Goal: Check status: Check status

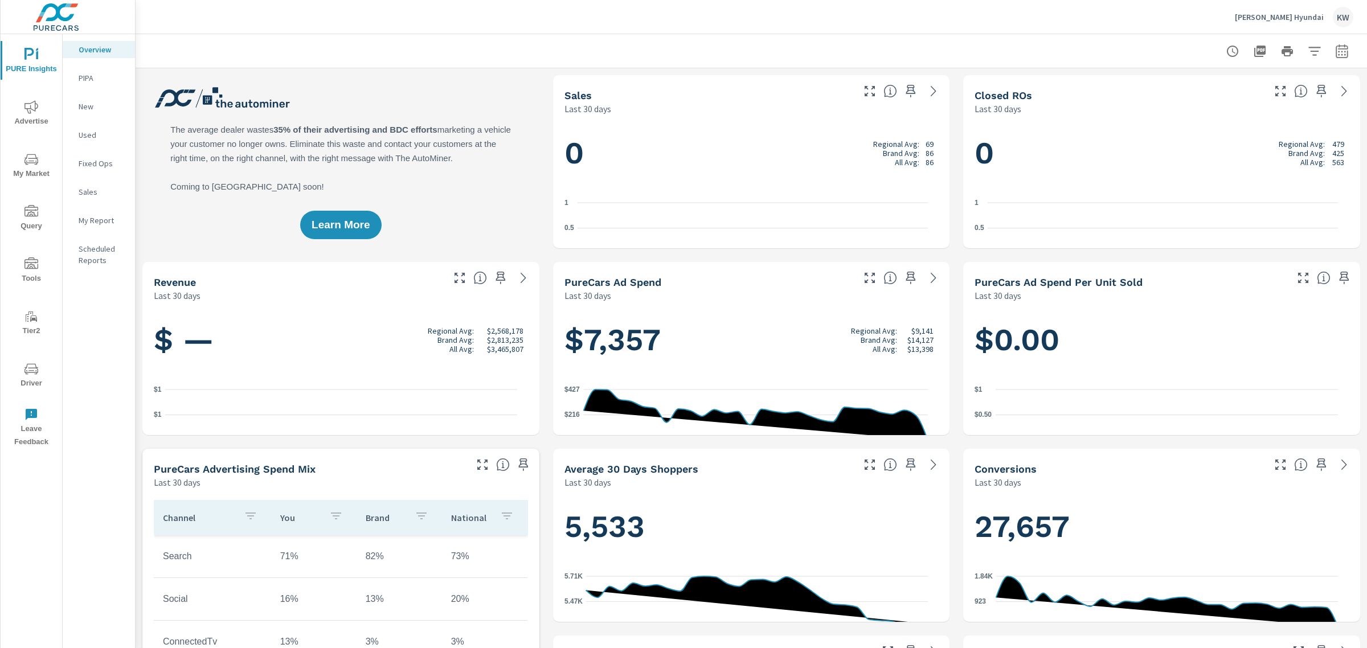
click at [34, 117] on span "Advertise" at bounding box center [31, 114] width 55 height 28
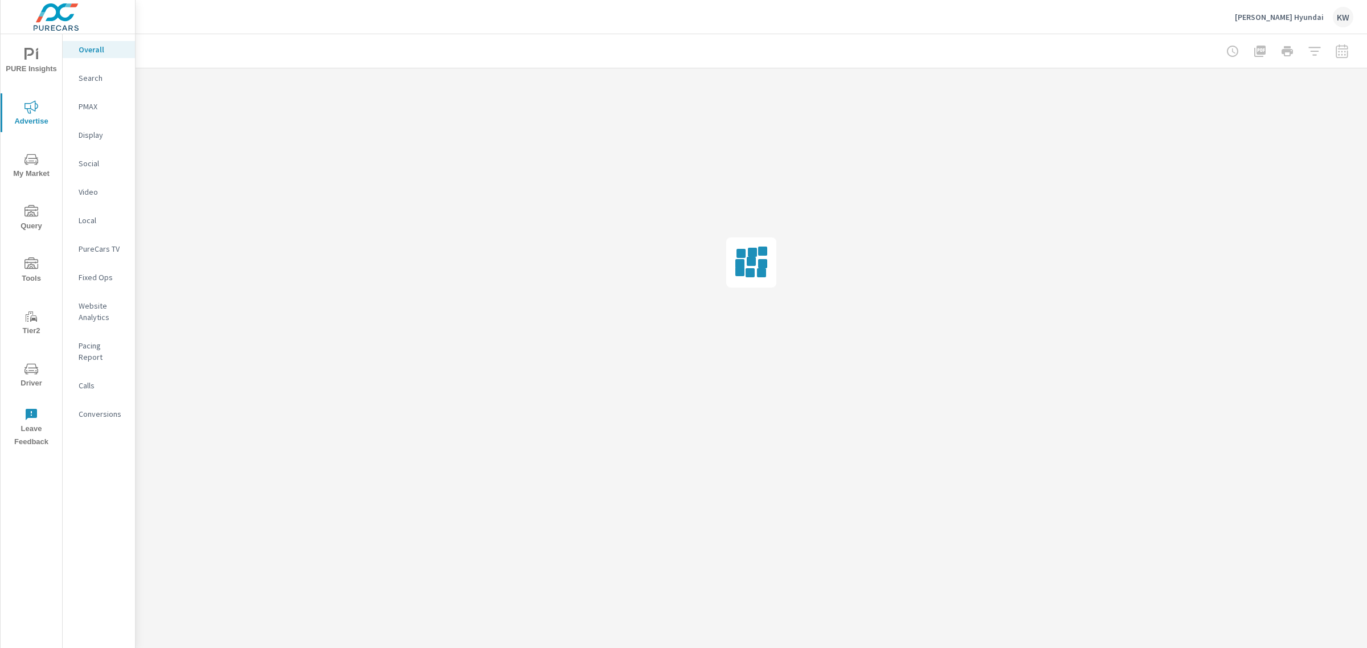
click at [104, 201] on div "Video" at bounding box center [99, 191] width 72 height 17
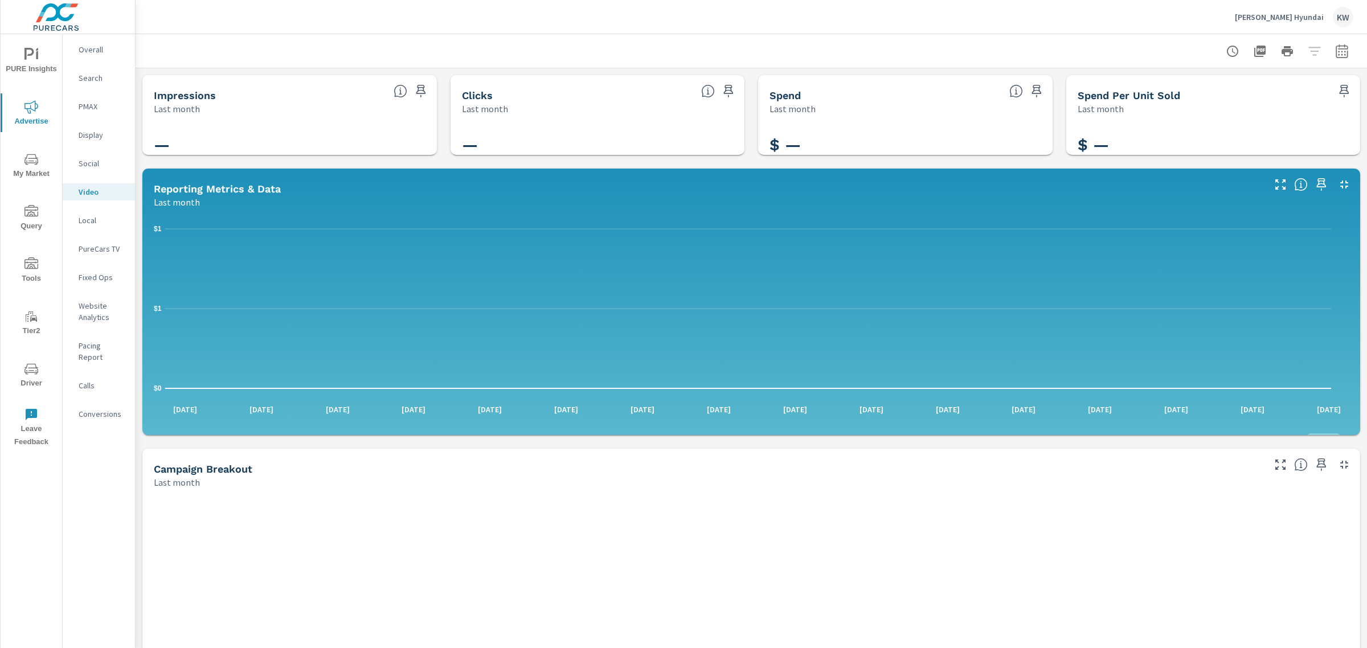
click at [95, 255] on p "PureCars TV" at bounding box center [102, 248] width 47 height 11
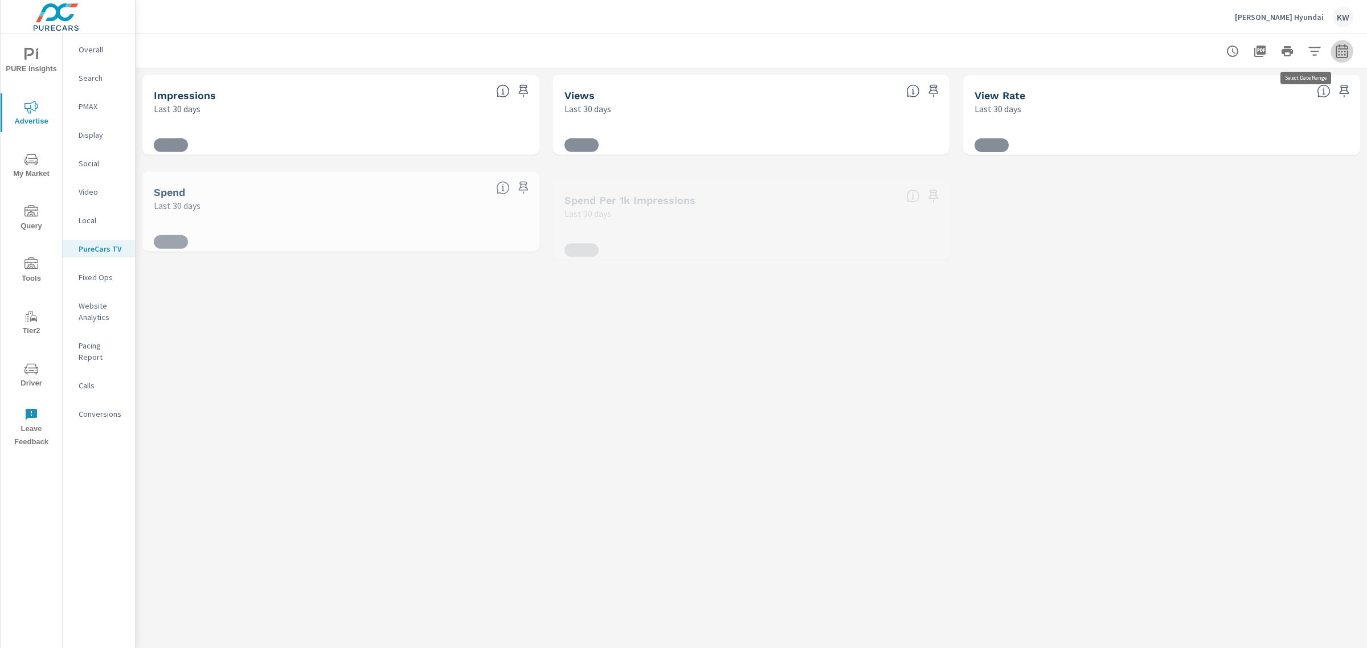
click at [1336, 55] on icon "button" at bounding box center [1343, 51] width 14 height 14
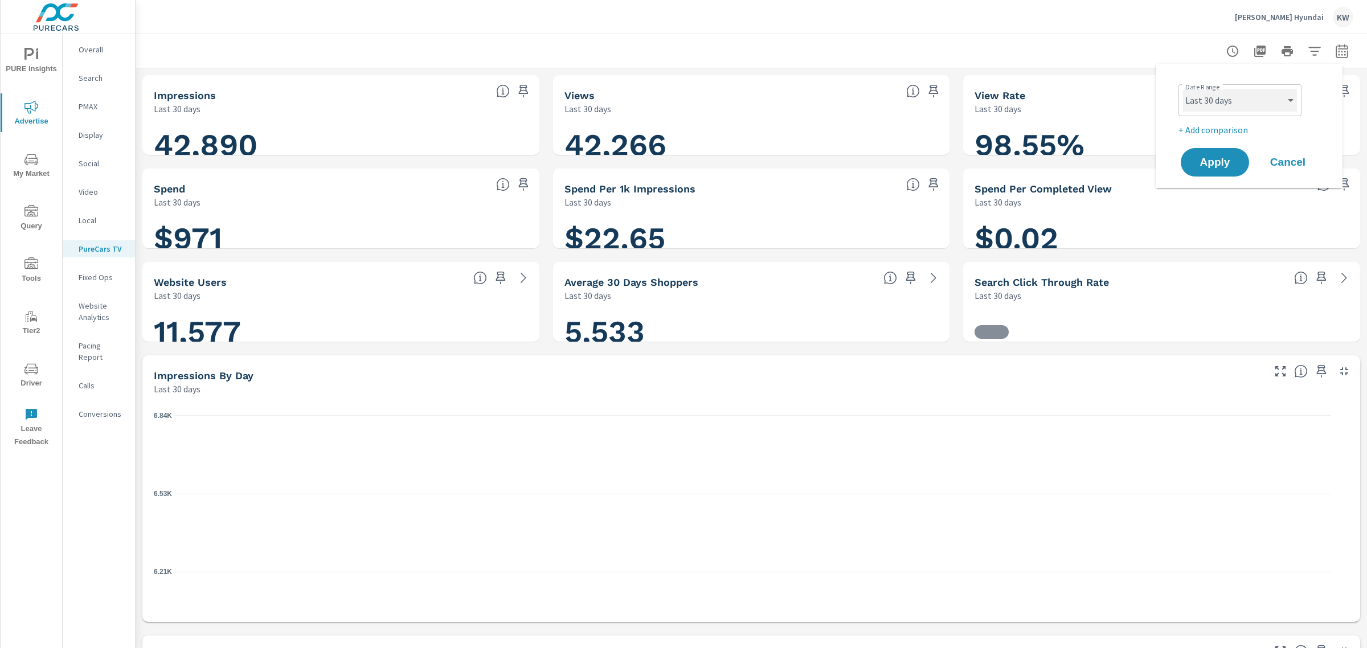
click at [1294, 104] on select "Custom [DATE] Last week Last 7 days Last 14 days Last 30 days Last 45 days Last…" at bounding box center [1240, 100] width 114 height 23
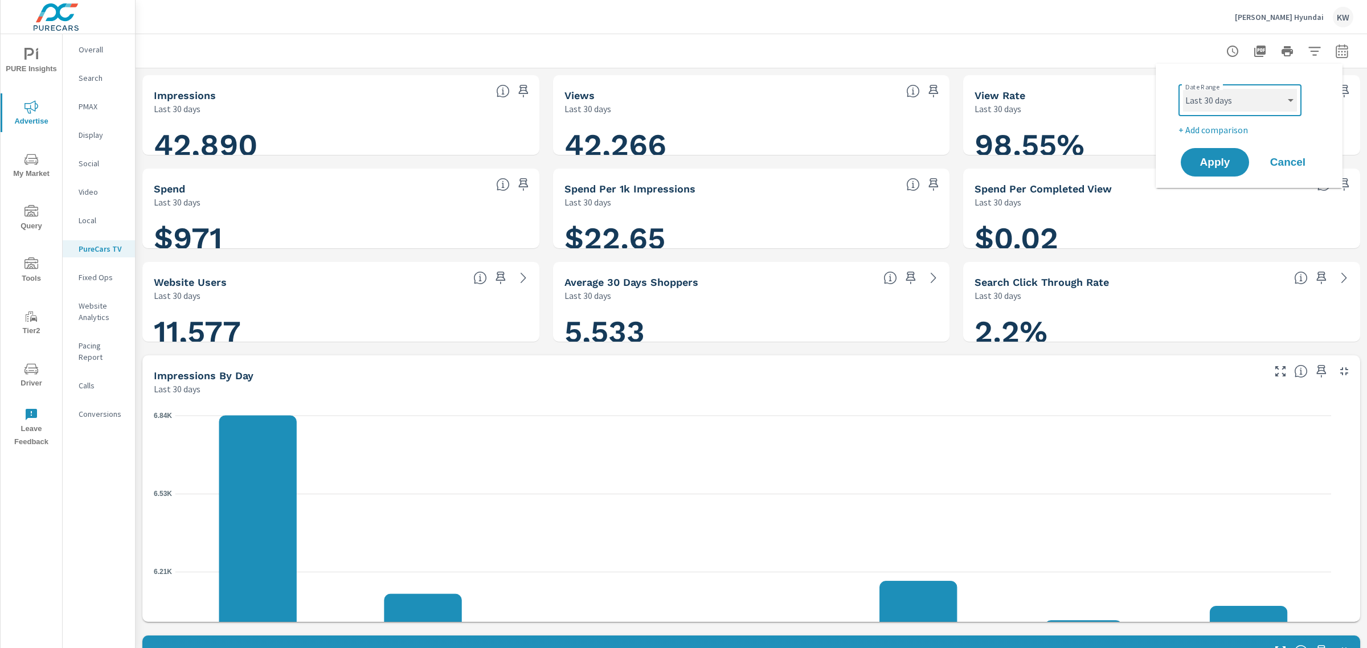
click at [1183, 89] on select "Custom [DATE] Last week Last 7 days Last 14 days Last 30 days Last 45 days Last…" at bounding box center [1240, 100] width 114 height 23
select select "custom"
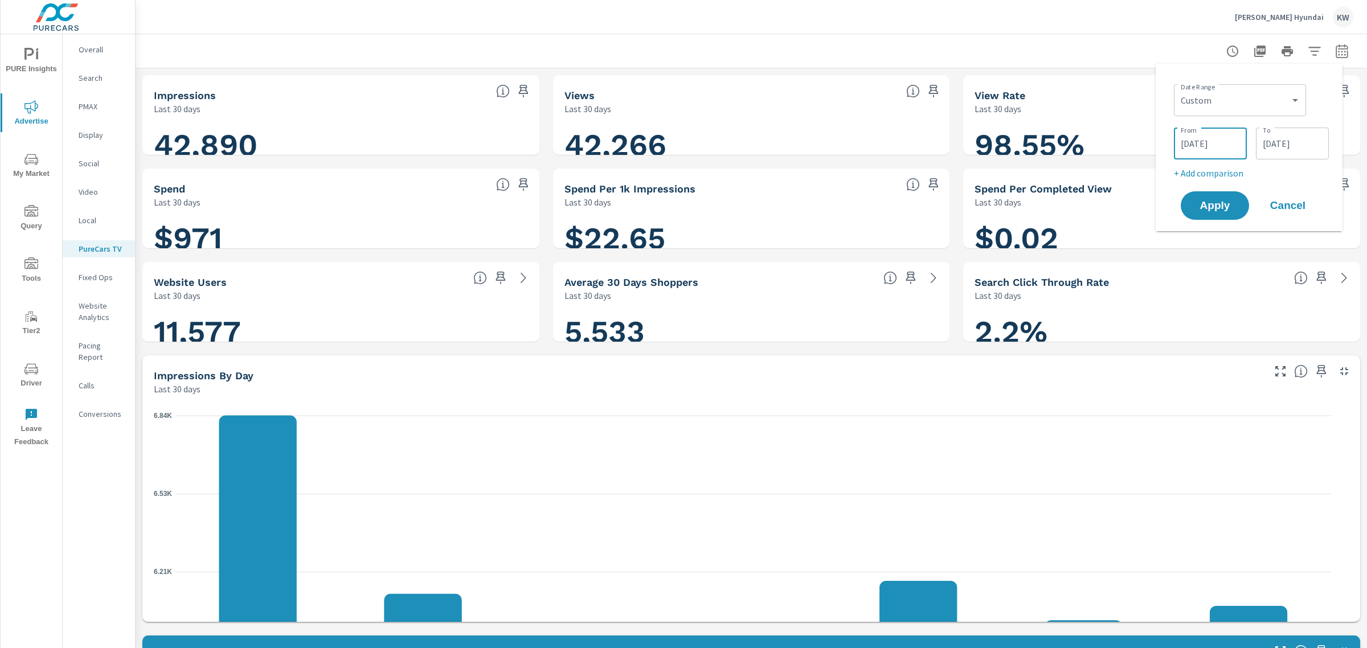
click at [1217, 149] on input "[DATE]" at bounding box center [1211, 143] width 64 height 23
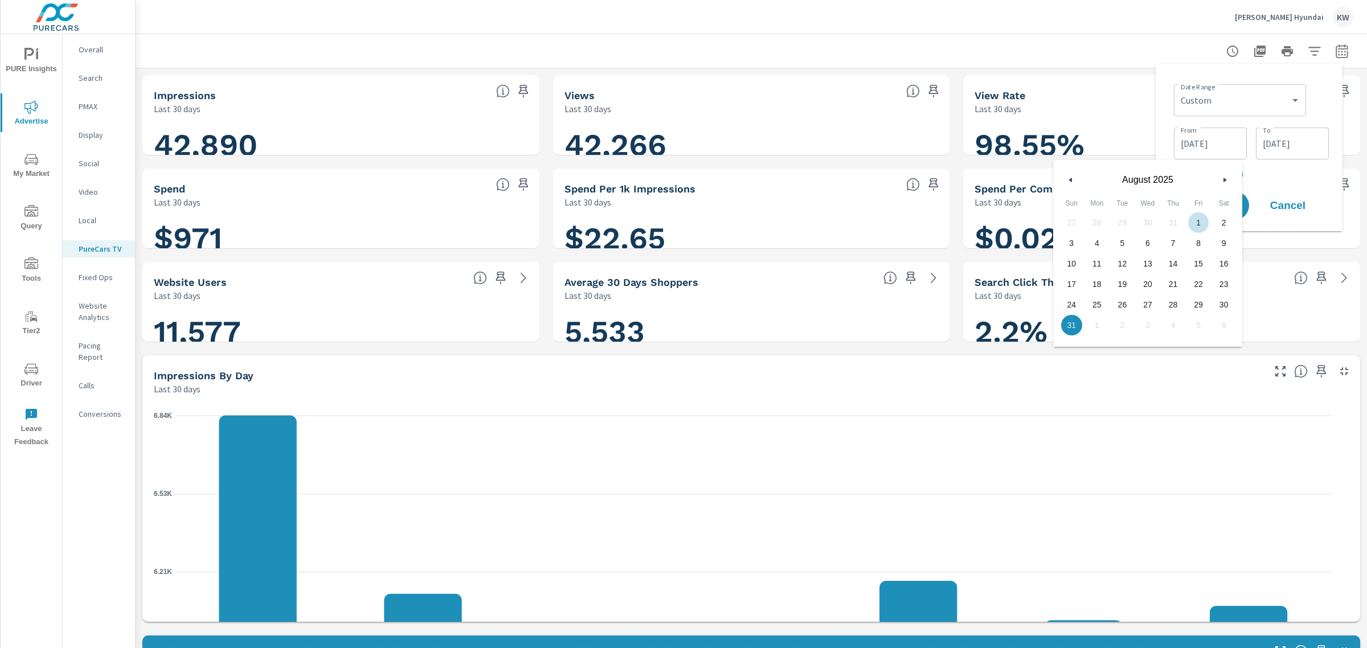
click at [1078, 183] on button "button" at bounding box center [1071, 180] width 14 height 14
click at [1124, 218] on span "1" at bounding box center [1123, 222] width 26 height 15
type input "[DATE]"
click at [1285, 152] on input "[DATE]" at bounding box center [1293, 143] width 64 height 23
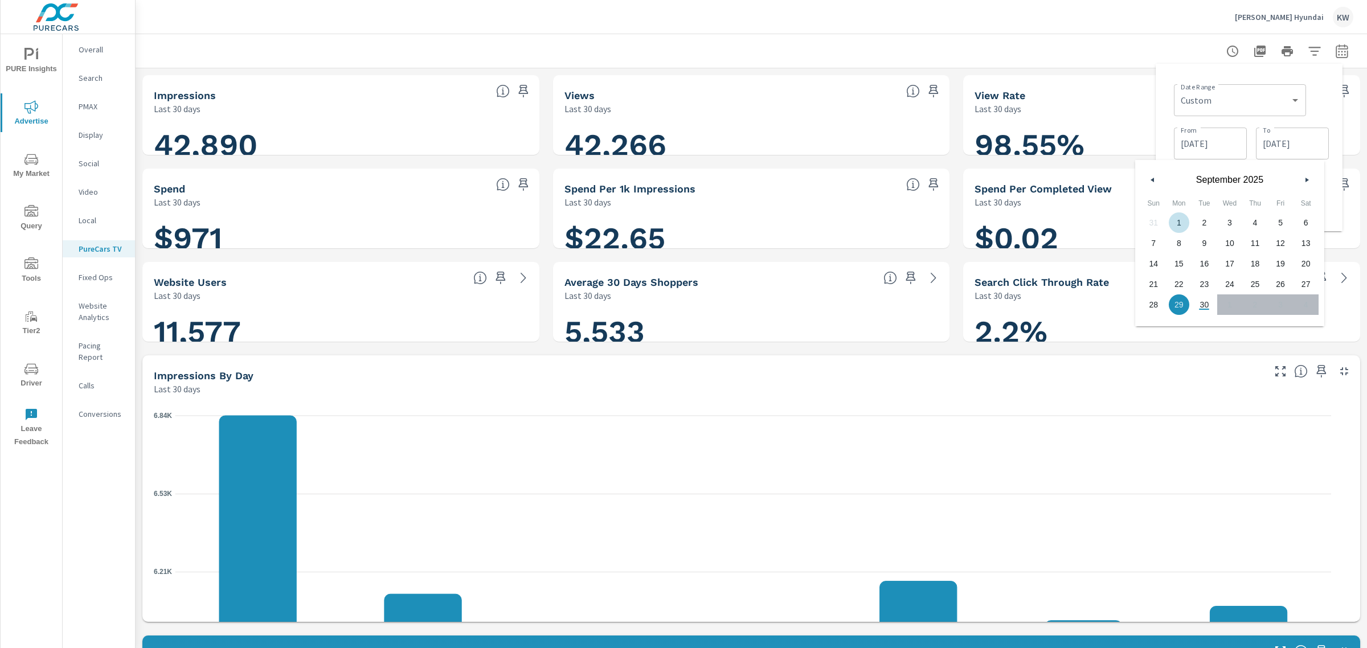
click at [1153, 175] on button "button" at bounding box center [1153, 180] width 14 height 14
click at [1256, 305] on span "31" at bounding box center [1256, 304] width 26 height 15
type input "[DATE]"
click at [1165, 46] on div at bounding box center [751, 51] width 1205 height 34
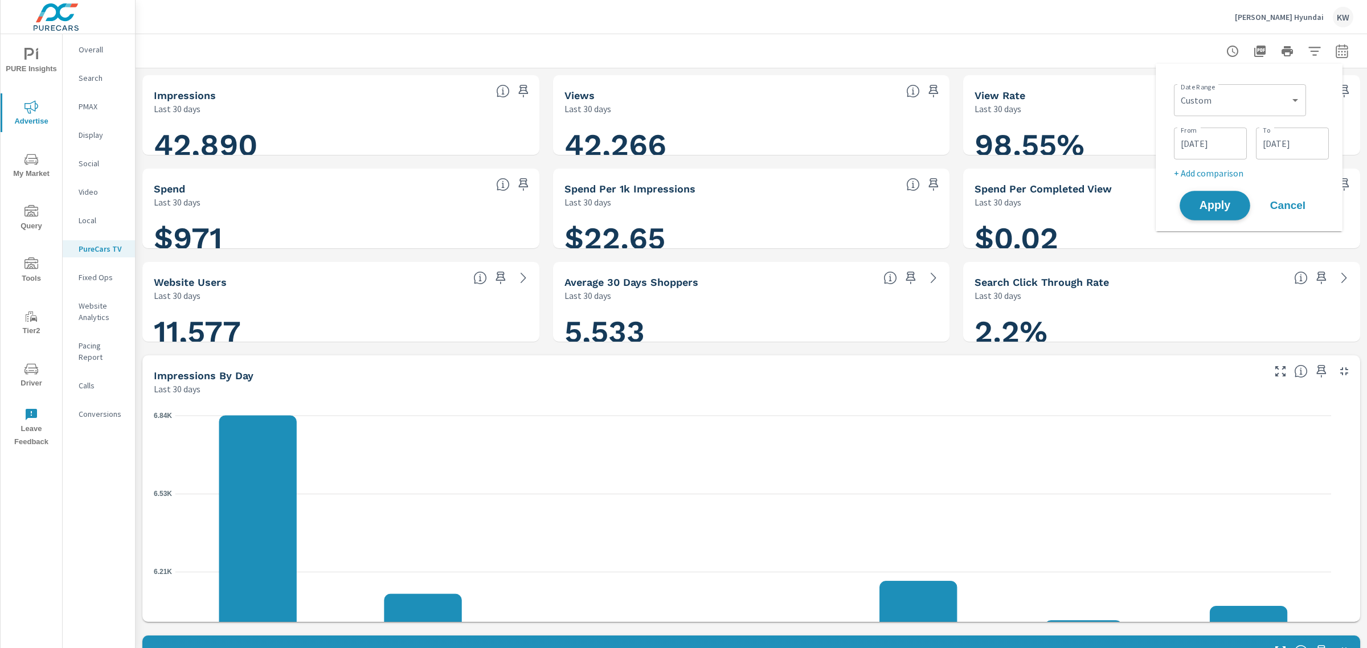
click at [1232, 211] on span "Apply" at bounding box center [1215, 206] width 47 height 11
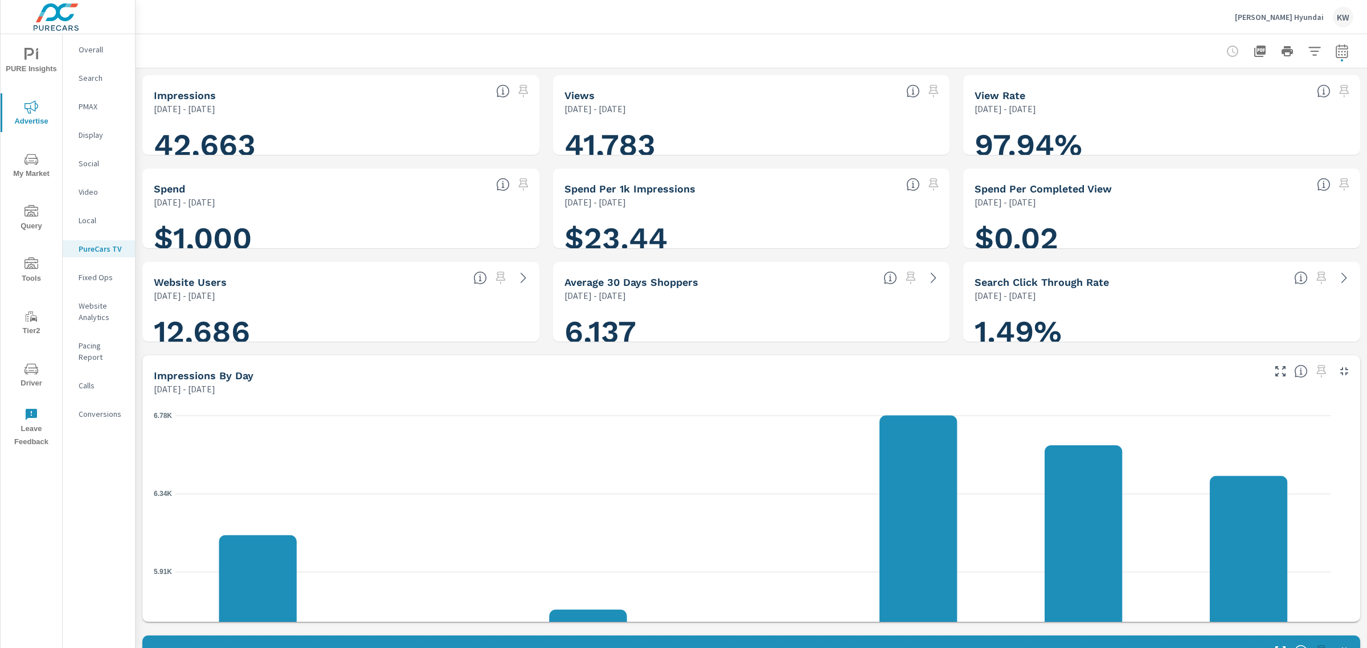
click at [1255, 49] on icon "button" at bounding box center [1260, 51] width 11 height 11
click at [1340, 52] on button "button" at bounding box center [1342, 51] width 23 height 23
click at [1287, 107] on select "Custom [DATE] Last week Last 7 days Last 14 days Last 30 days Last 45 days Last…" at bounding box center [1240, 100] width 123 height 23
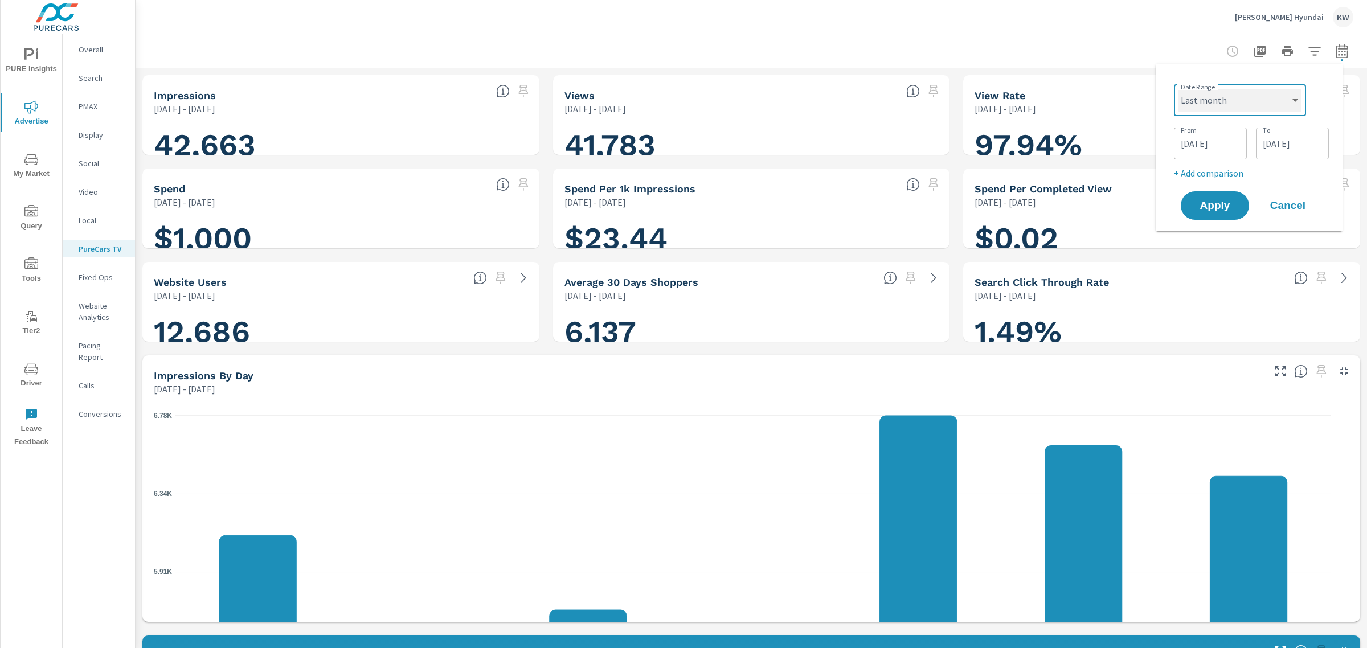
click at [1179, 89] on select "Custom [DATE] Last week Last 7 days Last 14 days Last 30 days Last 45 days Last…" at bounding box center [1240, 100] width 123 height 23
select select "Last month"
click at [1216, 164] on span "Apply" at bounding box center [1215, 162] width 47 height 11
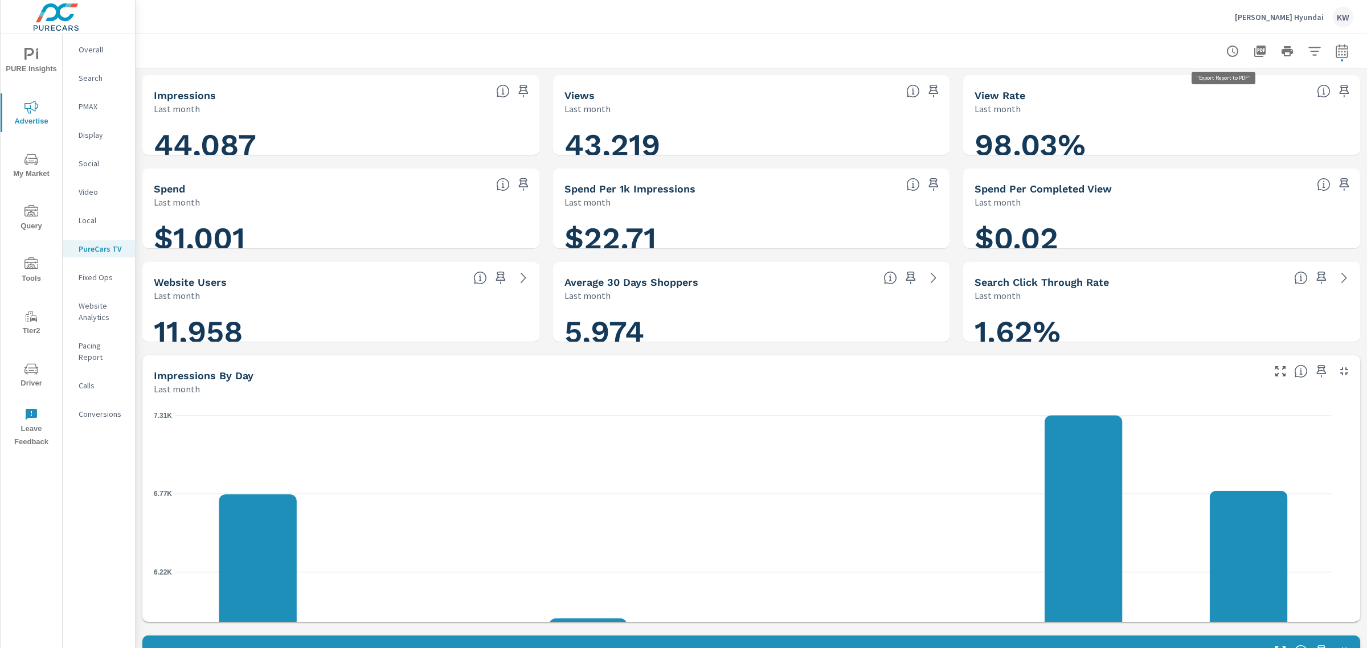
click at [1255, 54] on icon "button" at bounding box center [1260, 51] width 11 height 11
